Goal: Check status

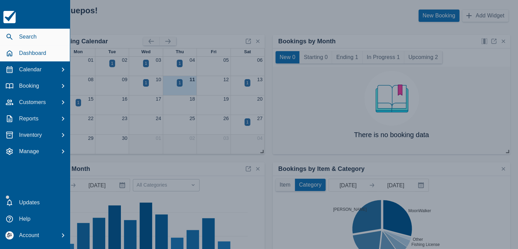
click at [12, 33] on icon "button" at bounding box center [9, 37] width 8 height 8
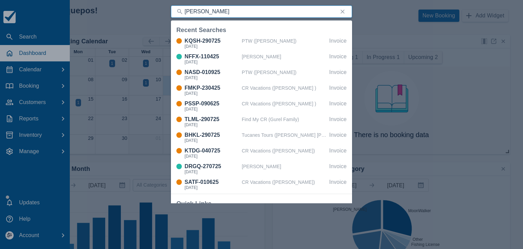
type input "Oliver Vazquez"
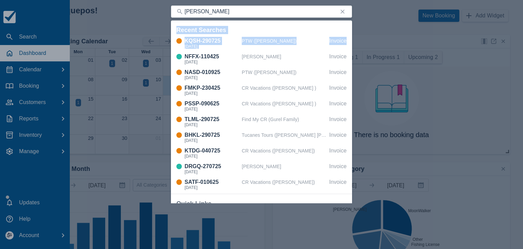
drag, startPoint x: 97, startPoint y: 35, endPoint x: 193, endPoint y: 50, distance: 97.3
click at [177, 55] on div "Search Oliver Vazquez Recent Searches KQSH-290725 Thu Nov 6, 2025 PTW (Becki Go…" at bounding box center [261, 124] width 523 height 249
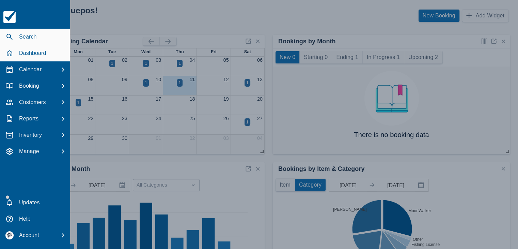
click at [10, 36] on icon "button" at bounding box center [9, 37] width 6 height 6
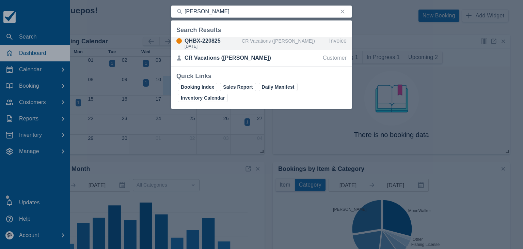
click at [263, 43] on div "CR Vacations ([PERSON_NAME])" at bounding box center [284, 43] width 85 height 13
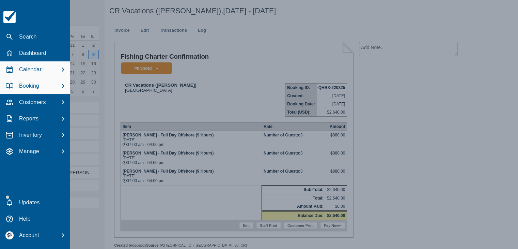
drag, startPoint x: 31, startPoint y: 69, endPoint x: 42, endPoint y: 68, distance: 10.6
click at [31, 69] on p "Calendar" at bounding box center [30, 69] width 22 height 8
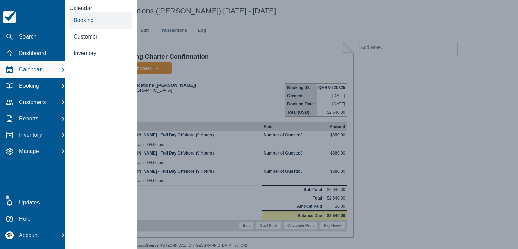
click at [92, 20] on span "Booking" at bounding box center [84, 20] width 20 height 6
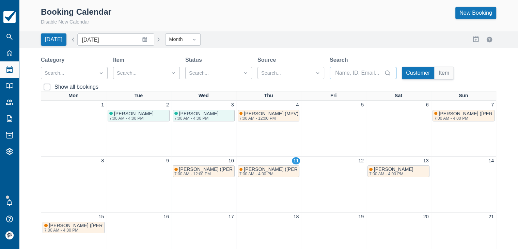
click at [348, 77] on input "Search" at bounding box center [359, 73] width 48 height 12
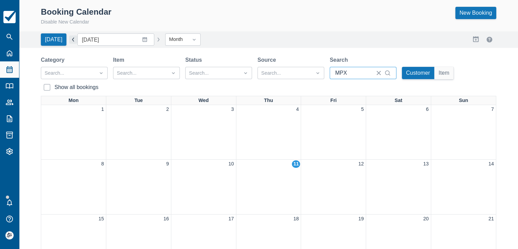
type input "MPX"
click at [74, 41] on button "button" at bounding box center [73, 39] width 8 height 8
type input "August 2025"
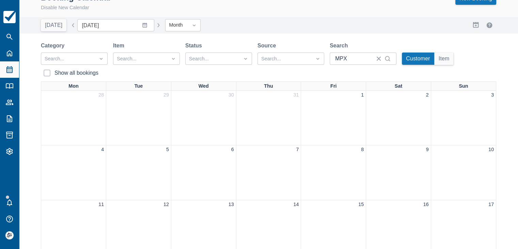
scroll to position [14, 0]
click at [357, 62] on input "MPX" at bounding box center [353, 59] width 37 height 12
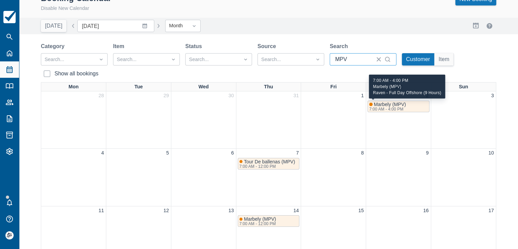
click at [394, 107] on div "7:00 AM - 4:00 PM" at bounding box center [386, 109] width 35 height 4
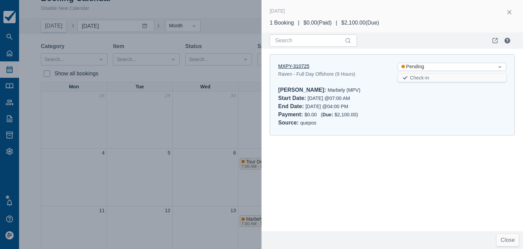
type input "MPV"
click at [297, 64] on link "MXPY-310725" at bounding box center [293, 65] width 31 height 5
click at [514, 13] on button "button" at bounding box center [509, 12] width 11 height 11
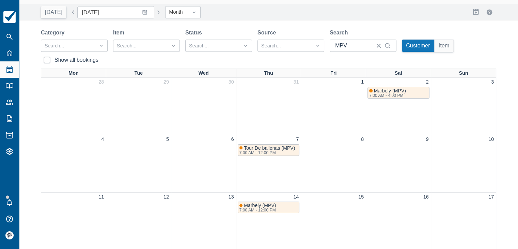
scroll to position [48, 0]
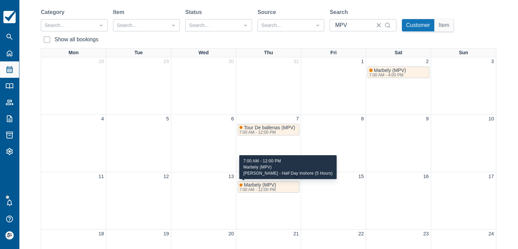
click at [279, 189] on div "Marbely (MPV) 7:00 AM - 12:00 PM" at bounding box center [268, 187] width 59 height 10
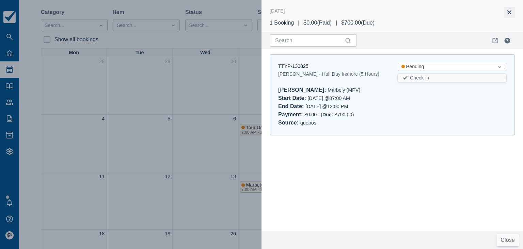
click at [510, 15] on button "button" at bounding box center [509, 12] width 11 height 11
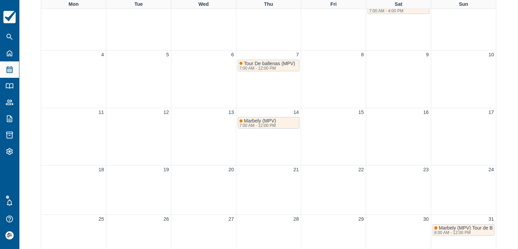
scroll to position [116, 0]
